Goal: Task Accomplishment & Management: Manage account settings

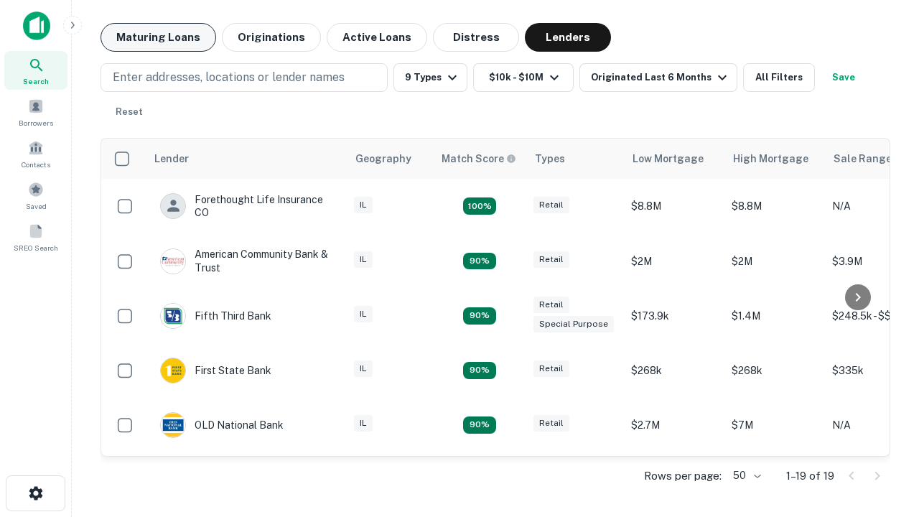
click at [158, 37] on button "Maturing Loans" at bounding box center [158, 37] width 116 height 29
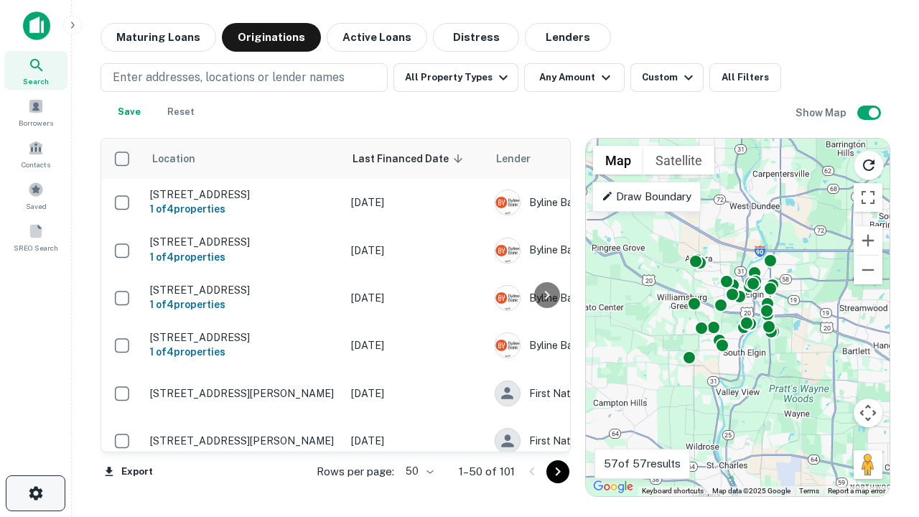
click at [35, 493] on icon "button" at bounding box center [35, 492] width 17 height 17
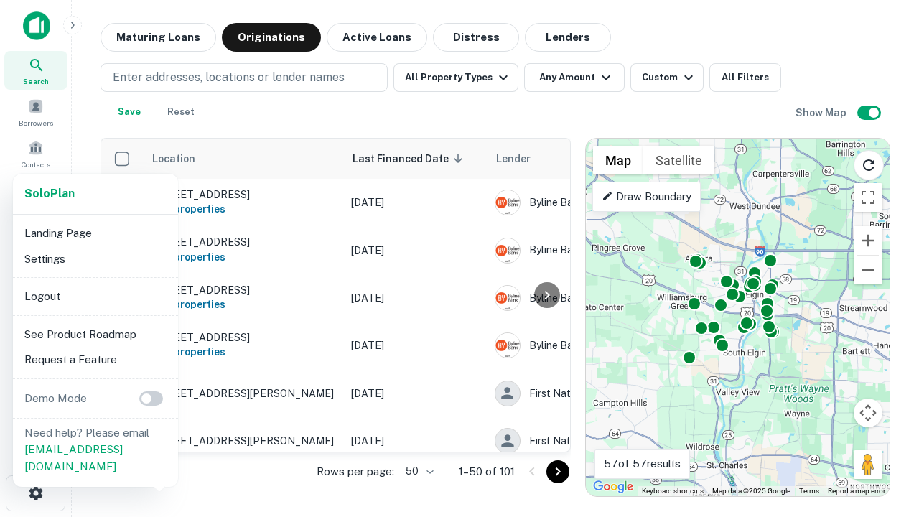
click at [95, 296] on li "Logout" at bounding box center [96, 296] width 154 height 26
